Goal: Transaction & Acquisition: Subscribe to service/newsletter

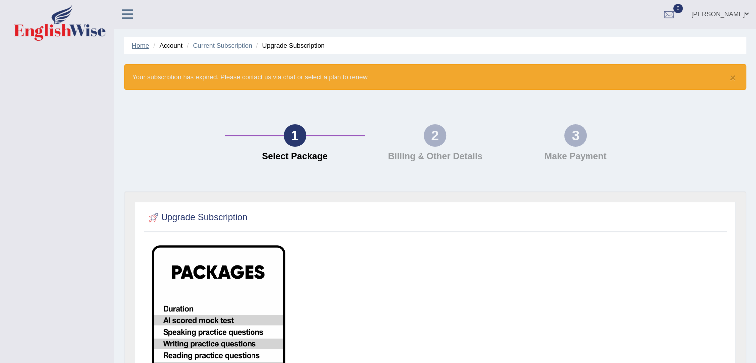
click at [138, 47] on link "Home" at bounding box center [140, 45] width 17 height 7
click at [715, 14] on link "[PERSON_NAME]" at bounding box center [720, 13] width 72 height 26
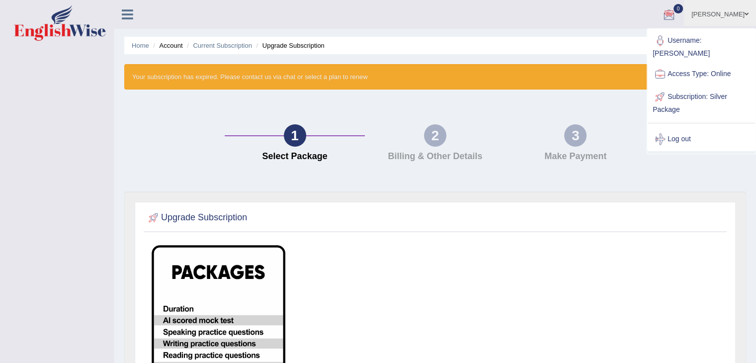
click at [527, 32] on div "Home Account Current Subscription Upgrade Subscription × Your subscription has …" at bounding box center [435, 294] width 642 height 588
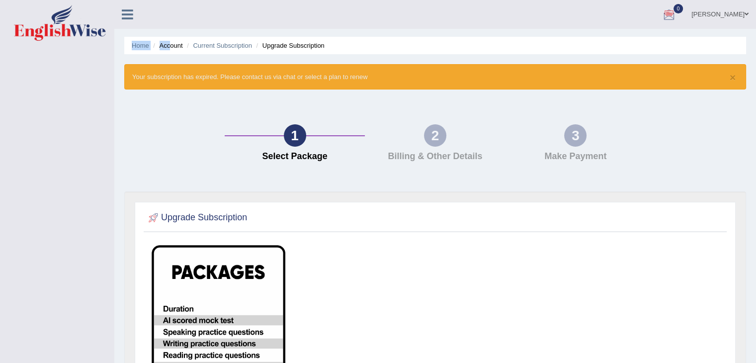
drag, startPoint x: 427, startPoint y: 21, endPoint x: 170, endPoint y: 47, distance: 257.9
click at [170, 47] on div "Toggle navigation JAGDISH KUMAR Toggle navigation Username: JAGDISHKUMAR Access…" at bounding box center [378, 309] width 756 height 618
click at [170, 47] on li "Account" at bounding box center [167, 45] width 32 height 9
click at [129, 14] on icon at bounding box center [127, 14] width 11 height 13
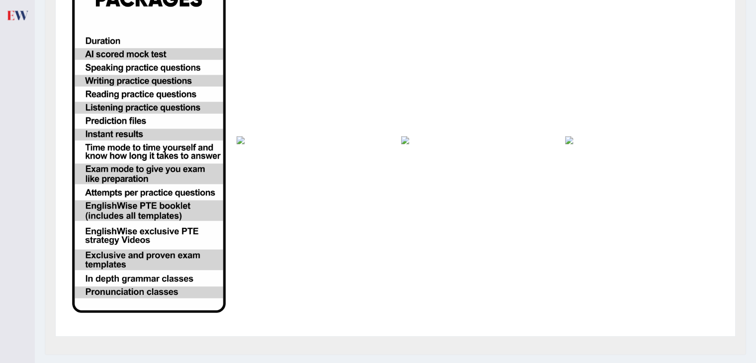
scroll to position [298, 0]
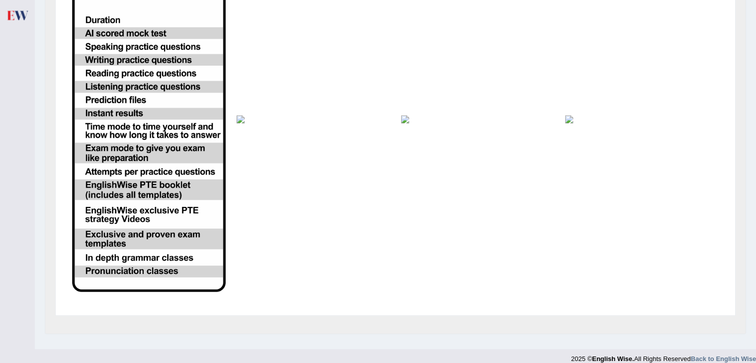
click at [105, 14] on img at bounding box center [149, 119] width 154 height 345
click at [103, 22] on img at bounding box center [149, 119] width 154 height 345
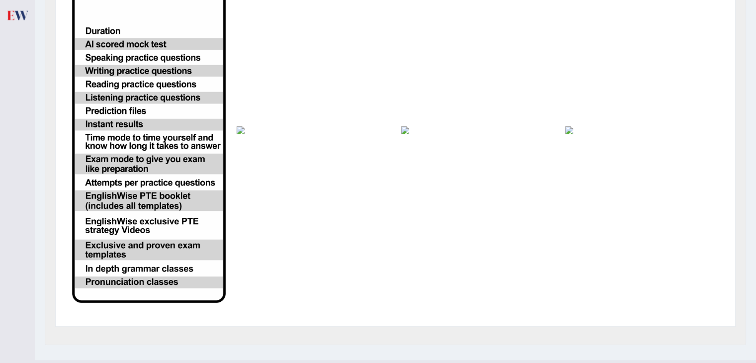
scroll to position [308, 0]
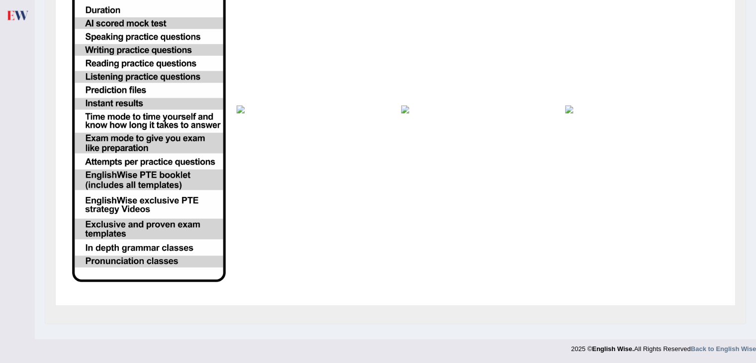
click at [101, 151] on img at bounding box center [149, 109] width 154 height 345
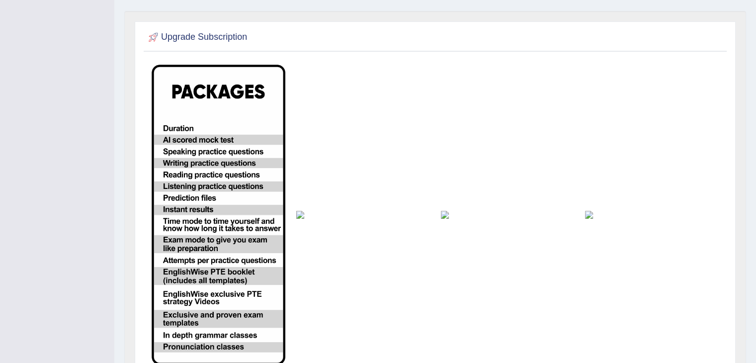
scroll to position [199, 0]
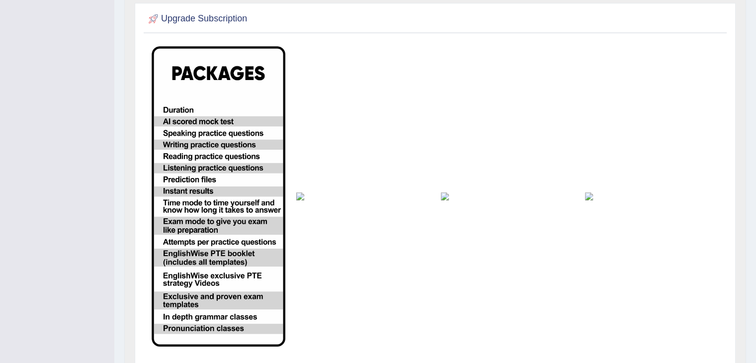
click at [176, 108] on img at bounding box center [219, 196] width 134 height 300
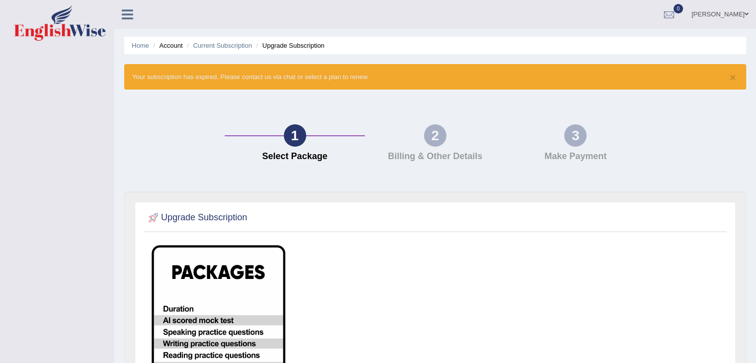
scroll to position [259, 0]
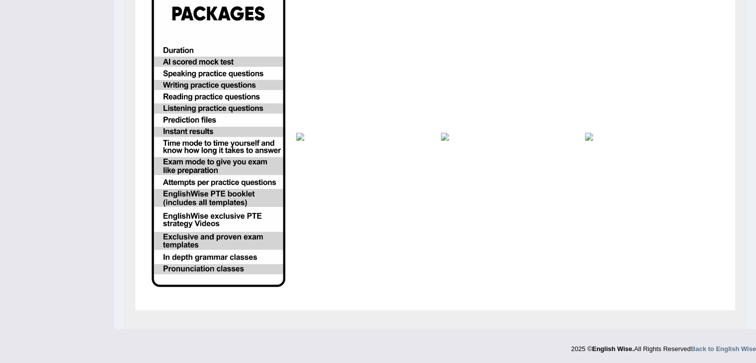
click at [182, 227] on img at bounding box center [219, 137] width 134 height 300
click at [198, 221] on img at bounding box center [219, 137] width 134 height 300
click at [188, 129] on img at bounding box center [219, 137] width 134 height 300
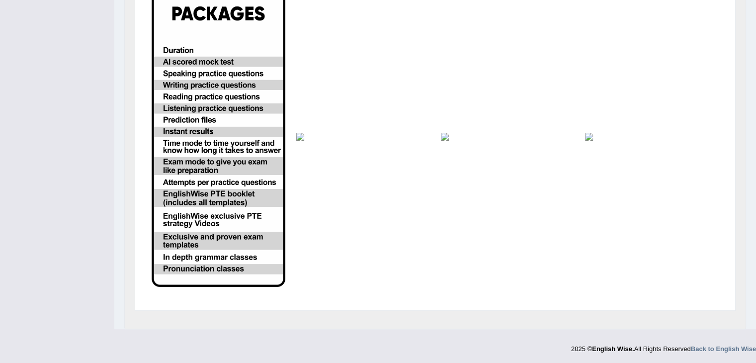
click at [188, 129] on img at bounding box center [219, 137] width 134 height 300
click at [188, 120] on img at bounding box center [219, 137] width 134 height 300
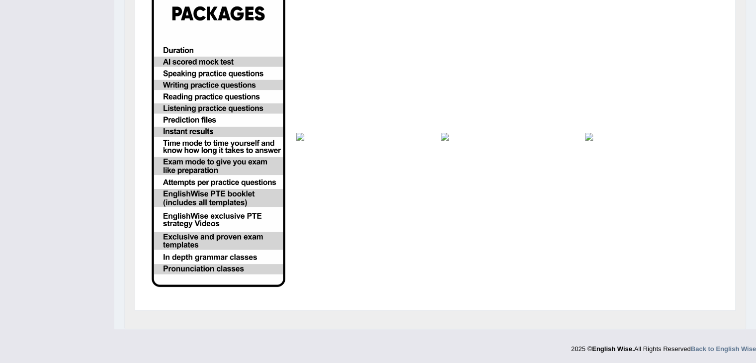
click at [188, 120] on img at bounding box center [219, 137] width 134 height 300
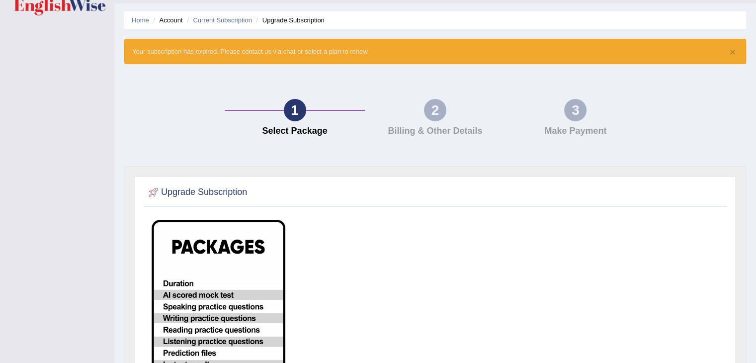
scroll to position [0, 0]
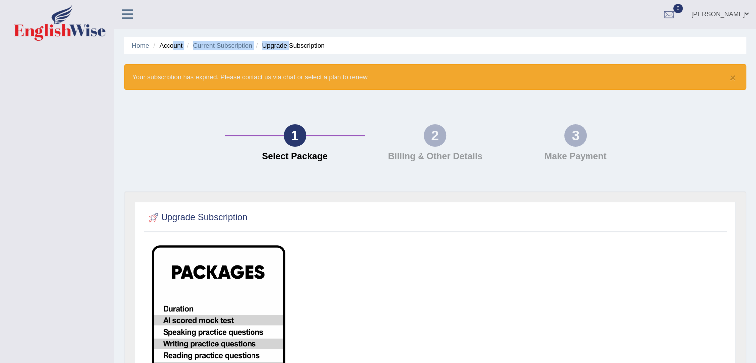
drag, startPoint x: 289, startPoint y: 46, endPoint x: 174, endPoint y: 49, distance: 114.9
click at [174, 49] on ul "Home Account Current Subscription Upgrade Subscription" at bounding box center [435, 45] width 622 height 17
click at [174, 49] on li "Account" at bounding box center [167, 45] width 32 height 9
click at [290, 44] on li "Upgrade Subscription" at bounding box center [289, 45] width 71 height 9
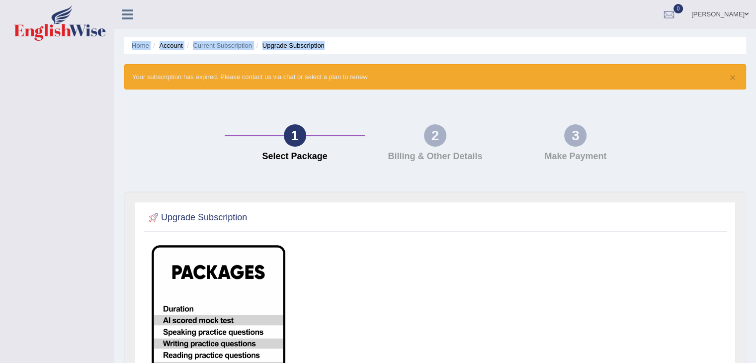
click at [290, 44] on li "Upgrade Subscription" at bounding box center [289, 45] width 71 height 9
click at [718, 16] on link "[PERSON_NAME]" at bounding box center [720, 13] width 72 height 26
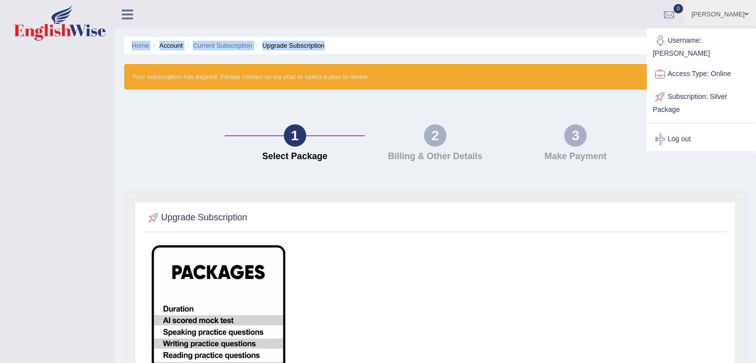
click at [689, 74] on link "Access Type: Online" at bounding box center [701, 74] width 107 height 23
click at [689, 74] on div "× Your subscription has expired. Please contact us via chat or select a plan to…" at bounding box center [435, 76] width 622 height 25
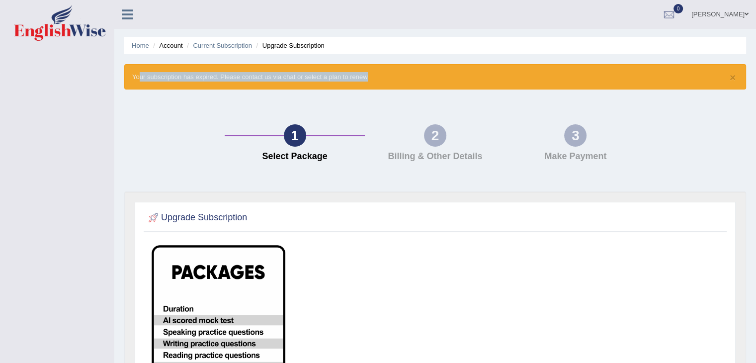
click at [689, 74] on div "× Your subscription has expired. Please contact us via chat or select a plan to…" at bounding box center [435, 76] width 622 height 25
click at [167, 71] on div "× Your subscription has expired. Please contact us via chat or select a plan to…" at bounding box center [435, 76] width 622 height 25
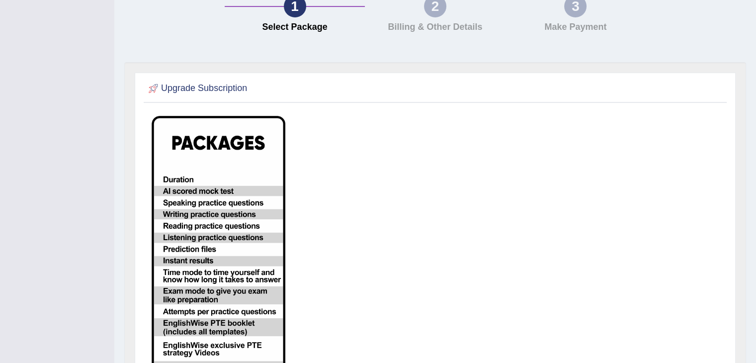
scroll to position [159, 0]
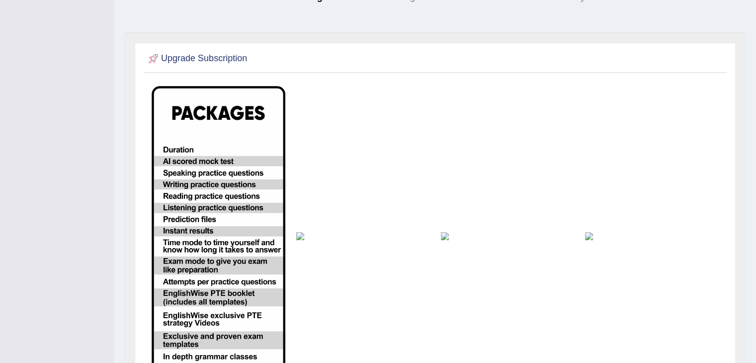
click at [182, 151] on img at bounding box center [219, 236] width 134 height 300
